Goal: Navigation & Orientation: Go to known website

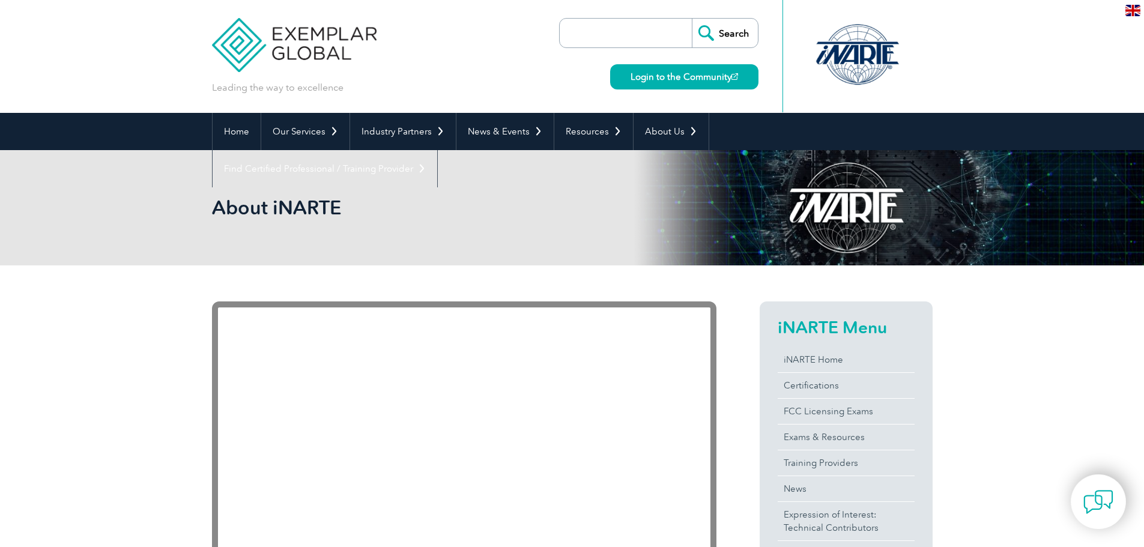
click at [866, 56] on div at bounding box center [856, 55] width 119 height 66
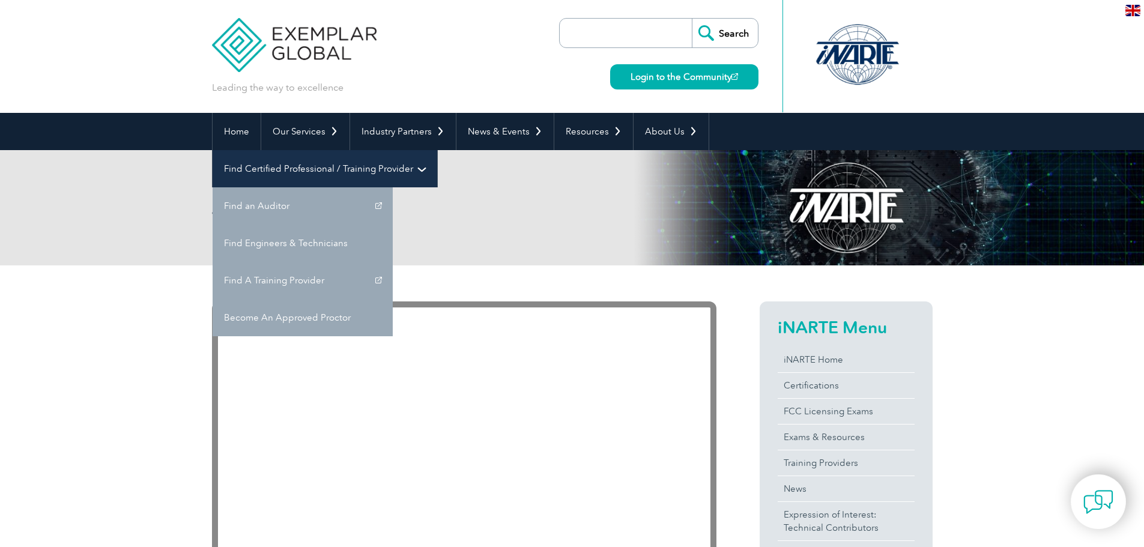
click at [437, 150] on link "Find Certified Professional / Training Provider" at bounding box center [325, 168] width 225 height 37
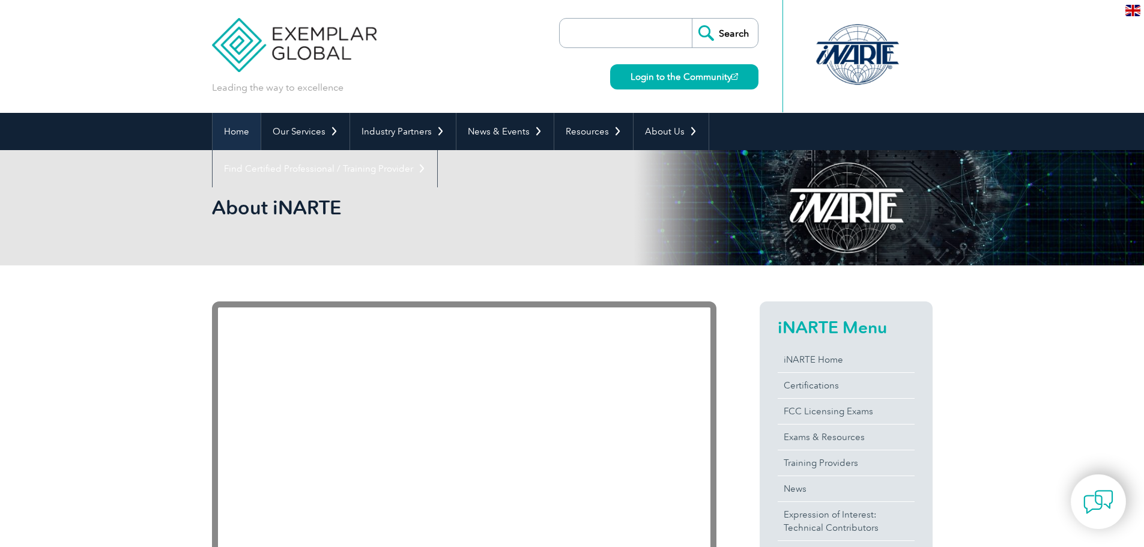
click at [252, 135] on link "Home" at bounding box center [237, 131] width 48 height 37
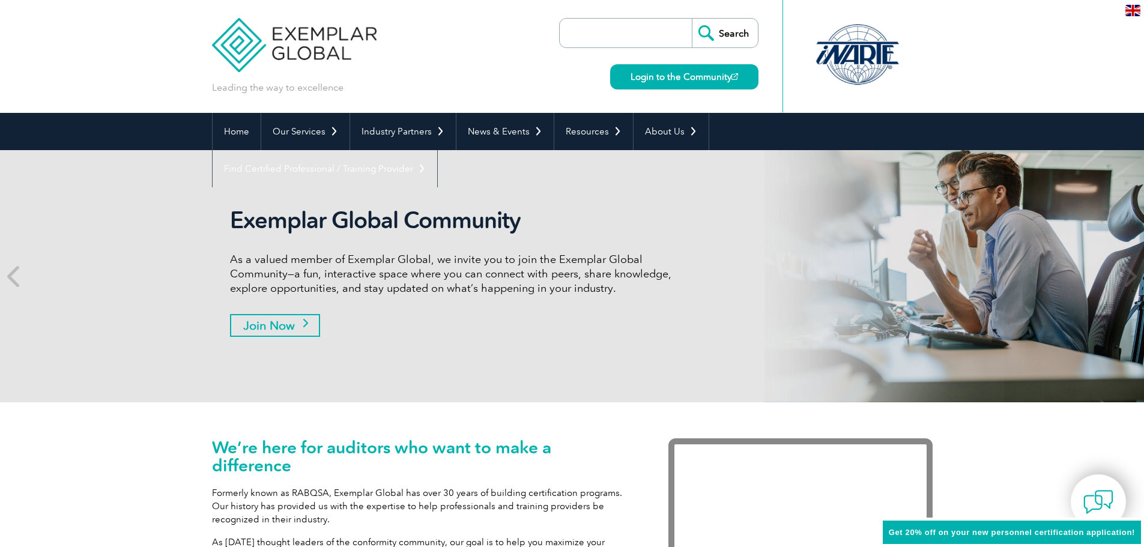
click at [298, 331] on link "Join Now" at bounding box center [275, 325] width 90 height 23
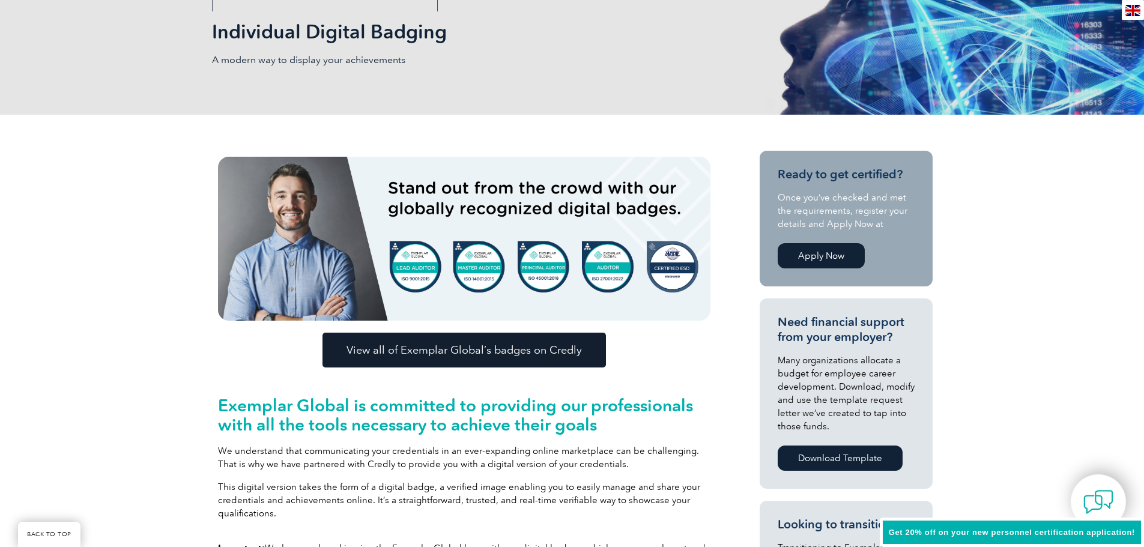
scroll to position [180, 0]
